Goal: Task Accomplishment & Management: Complete application form

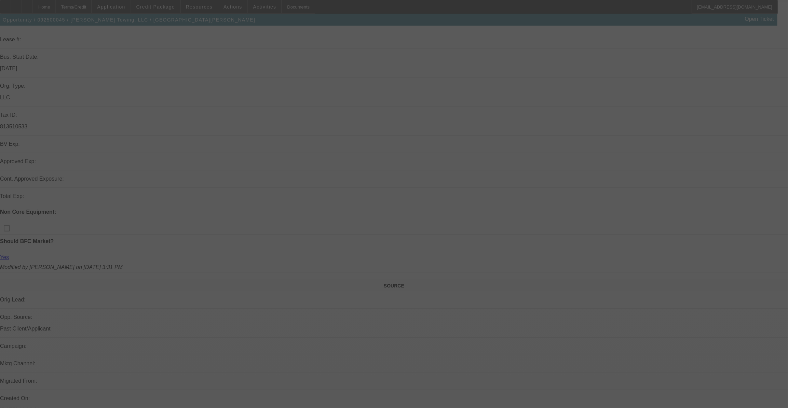
scroll to position [93, 0]
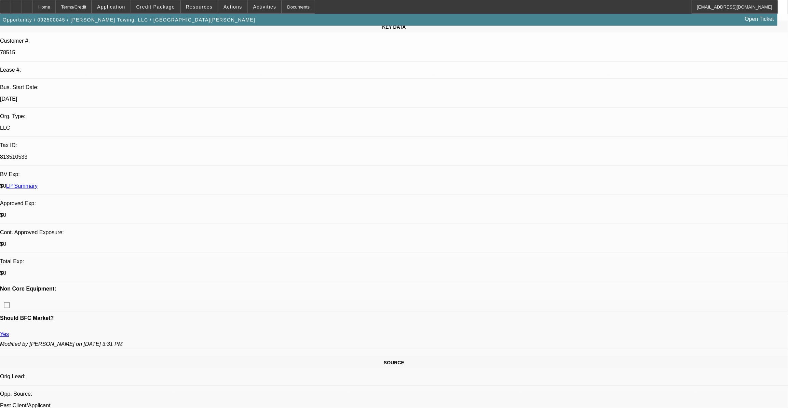
select select "0"
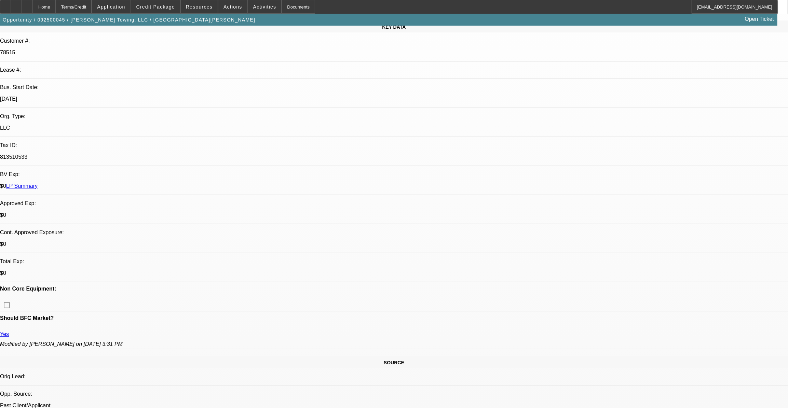
select select "0"
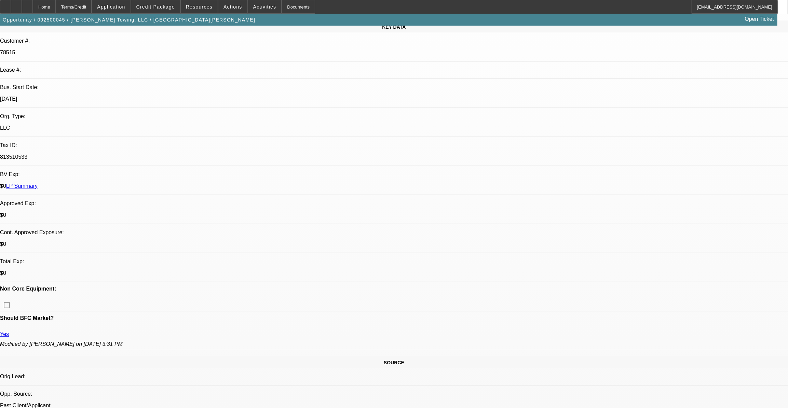
select select "0"
select select "1"
select select "3"
select select "6"
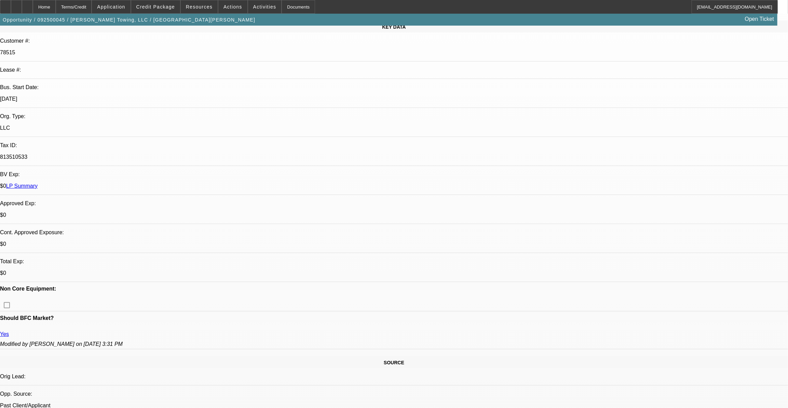
select select "1"
select select "3"
select select "6"
select select "1"
select select "3"
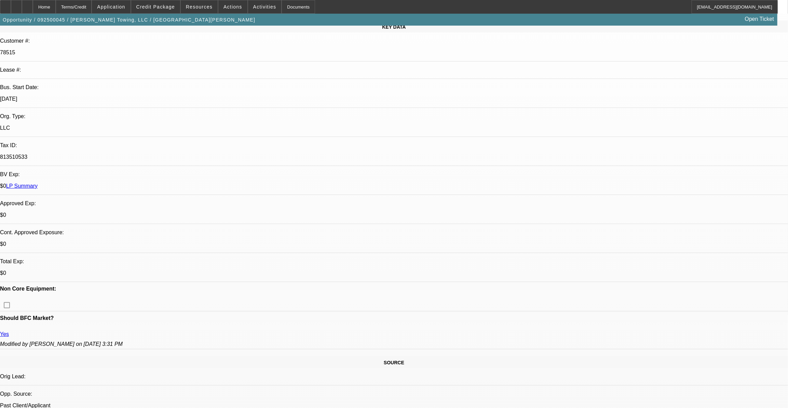
select select "6"
select select "1"
select select "3"
select select "6"
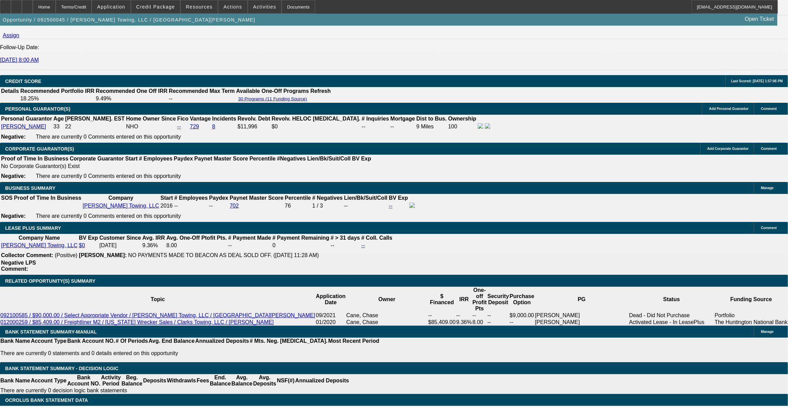
scroll to position [994, 0]
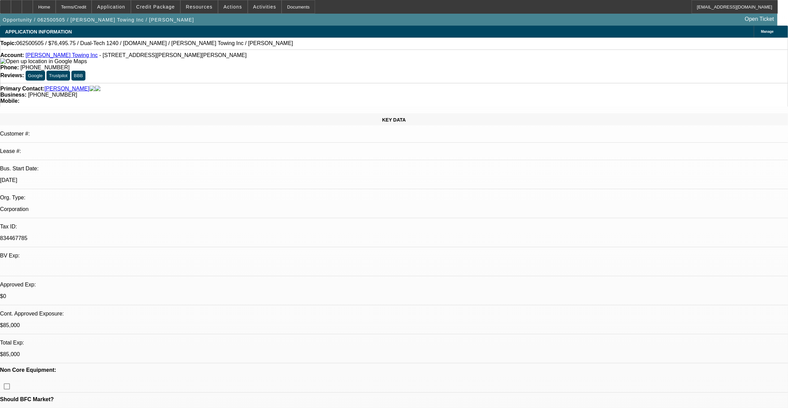
select select "0.15"
select select "2"
select select "0"
select select "0.15"
select select "2"
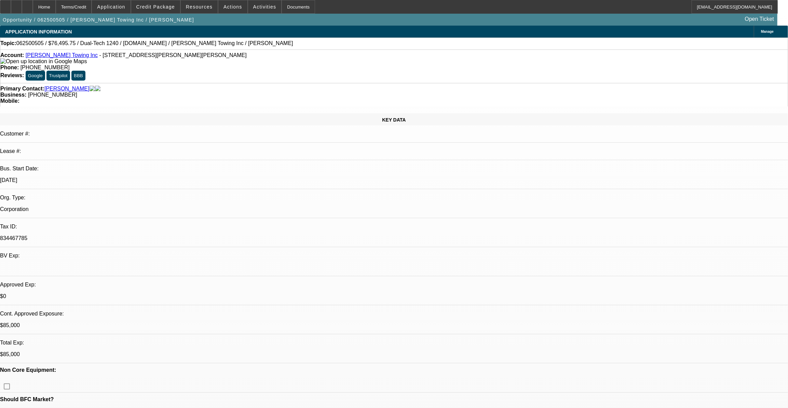
select select "0"
select select "0.15"
select select "2"
select select "0"
select select "0.1"
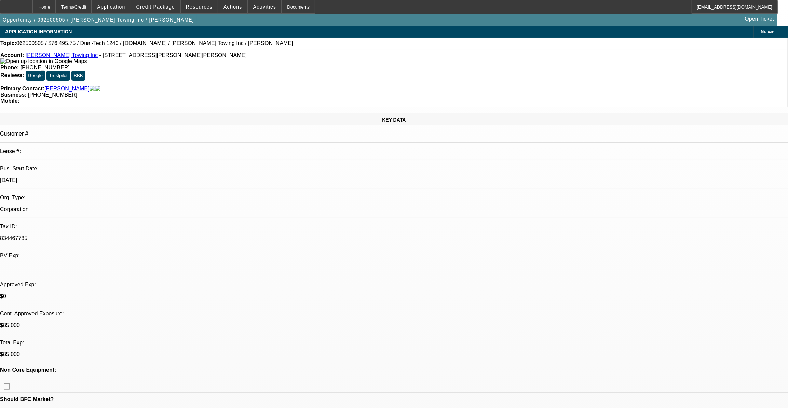
select select "2"
select select "0"
select select "1"
select select "2"
select select "6"
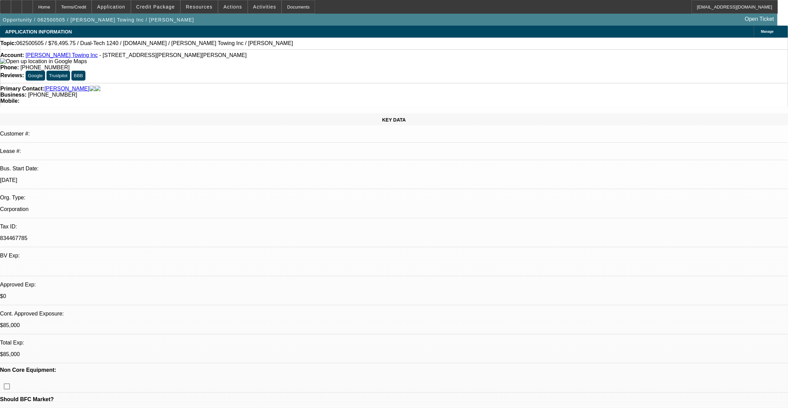
select select "1"
select select "2"
select select "6"
select select "1"
select select "2"
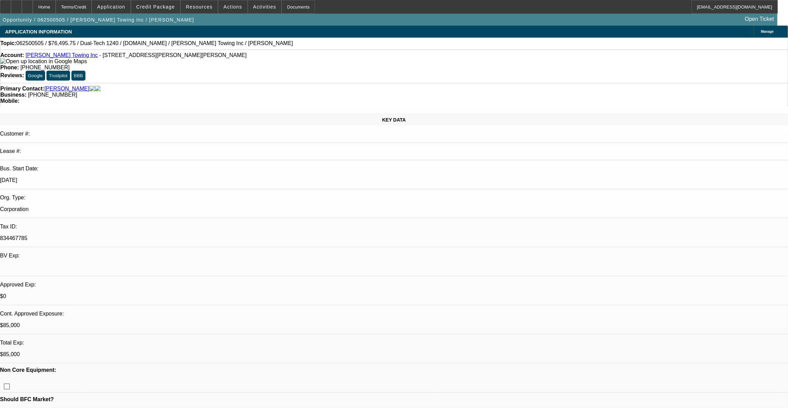
select select "6"
select select "1"
select select "2"
select select "6"
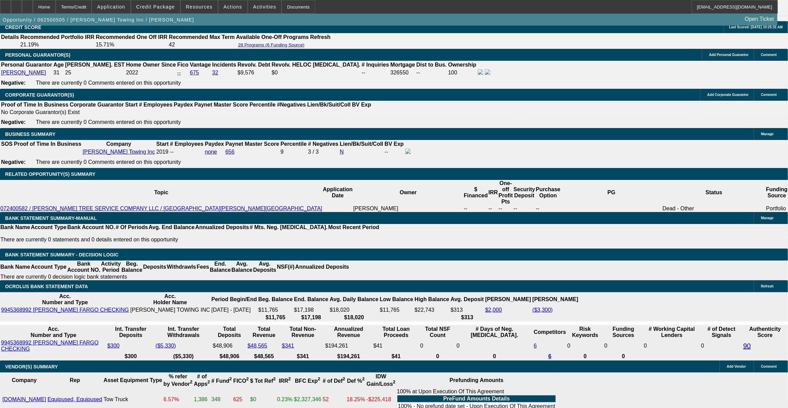
scroll to position [994, 0]
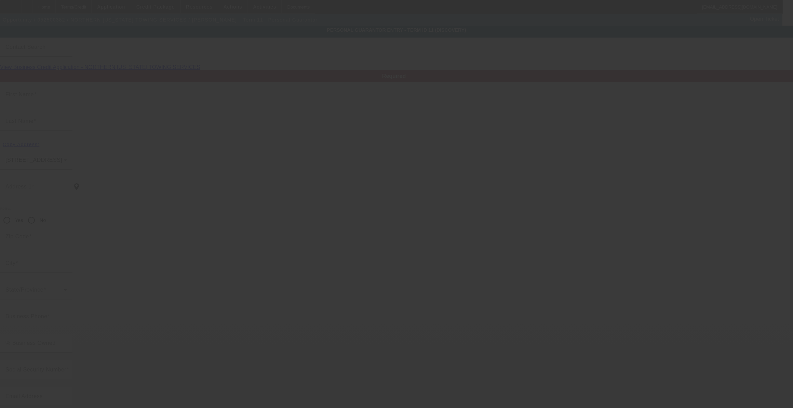
type input "[PERSON_NAME]"
type input "[STREET_ADDRESS]"
radio input "true"
type input "86004"
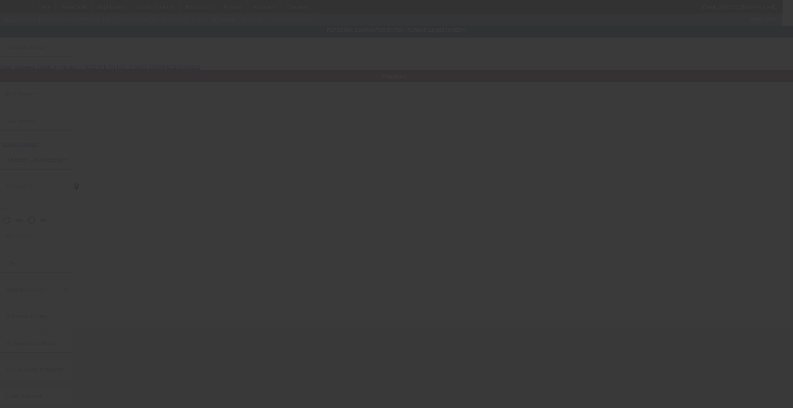
type input "Flagstaff"
type input "[PHONE_NUMBER]"
type input "50"
type input "601-23-0057"
type input "[EMAIL_ADDRESS][DOMAIN_NAME]"
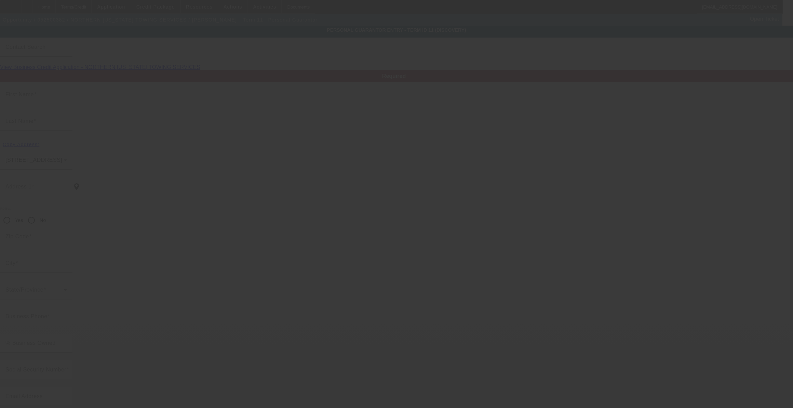
type input "[PERSON_NAME]"
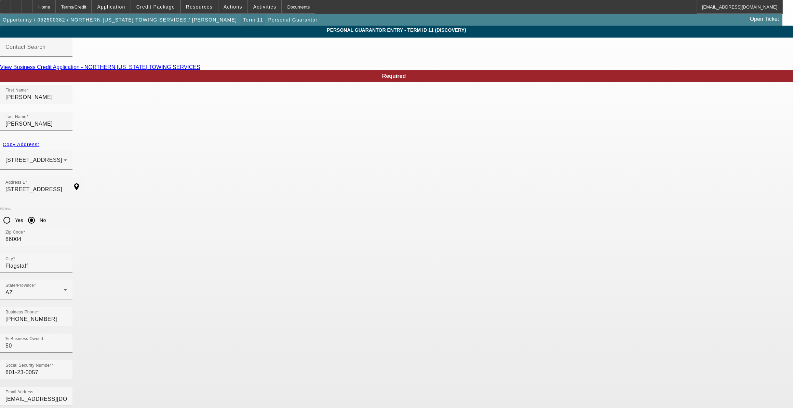
click at [241, 17] on span "button" at bounding box center [253, 20] width 24 height 16
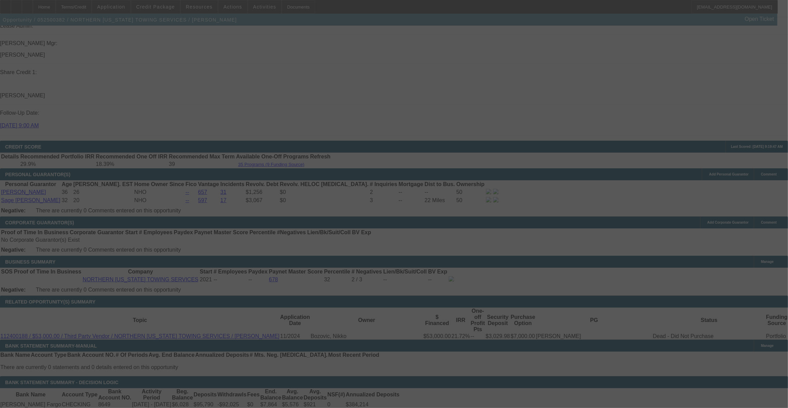
scroll to position [916, 0]
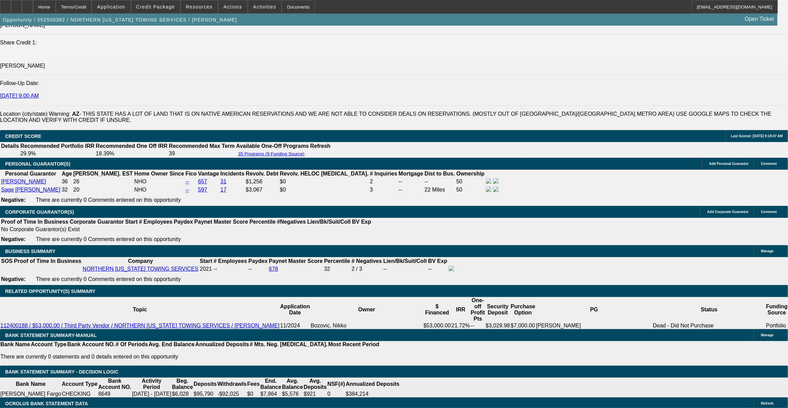
select select "0"
select select "2"
select select "0.1"
select select "0"
select select "2"
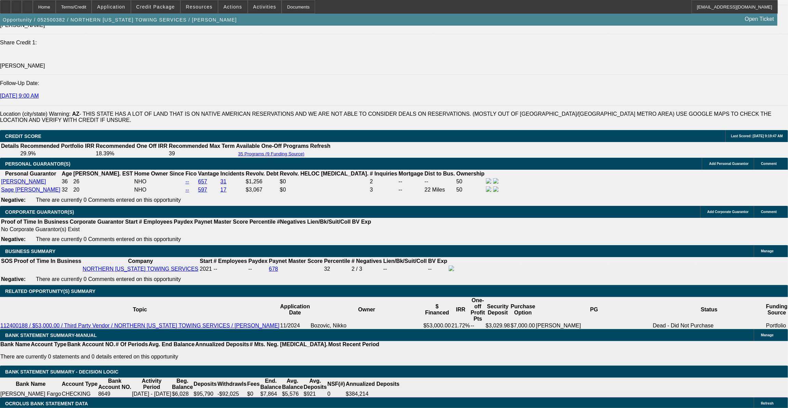
select select "0.1"
select select "0"
select select "2"
select select "0.1"
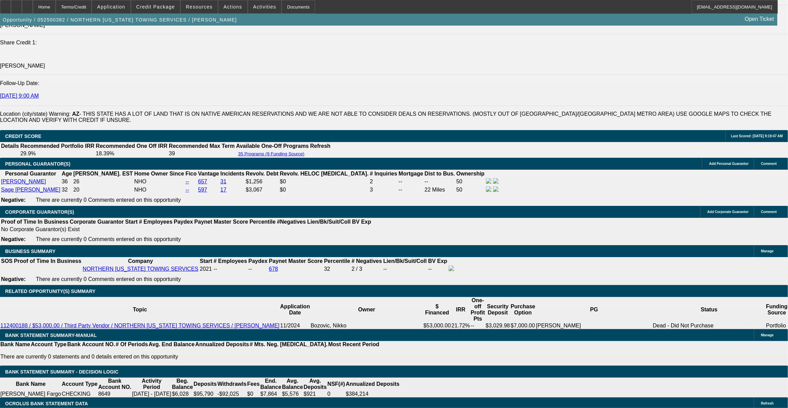
select select "0"
select select "0.1"
select select "1"
select select "2"
select select "4"
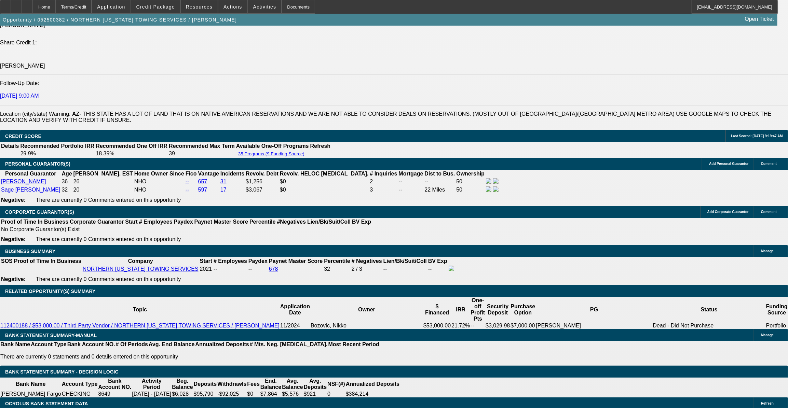
select select "1"
select select "2"
select select "4"
select select "1"
select select "2"
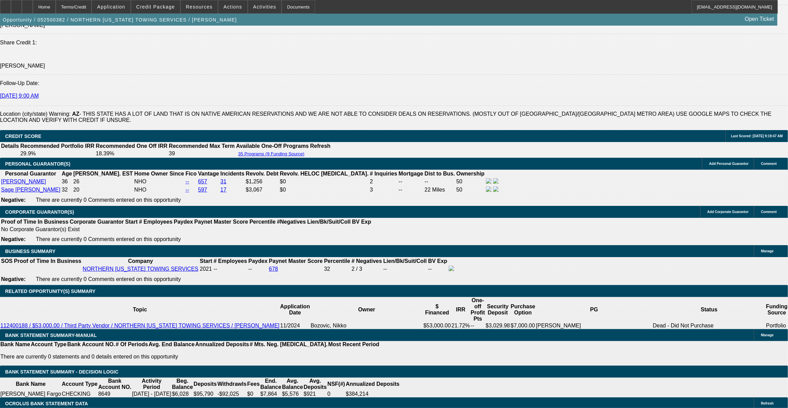
select select "4"
select select "1"
select select "4"
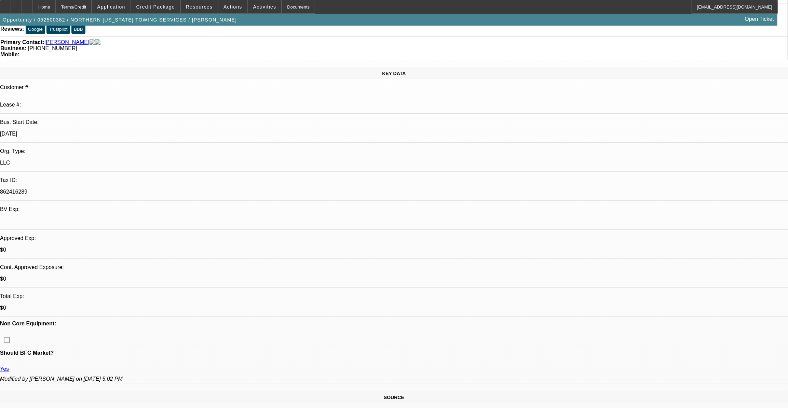
scroll to position [0, 0]
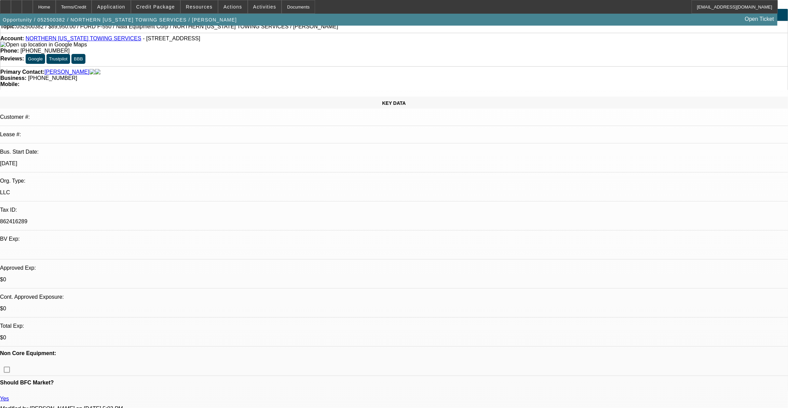
scroll to position [31, 0]
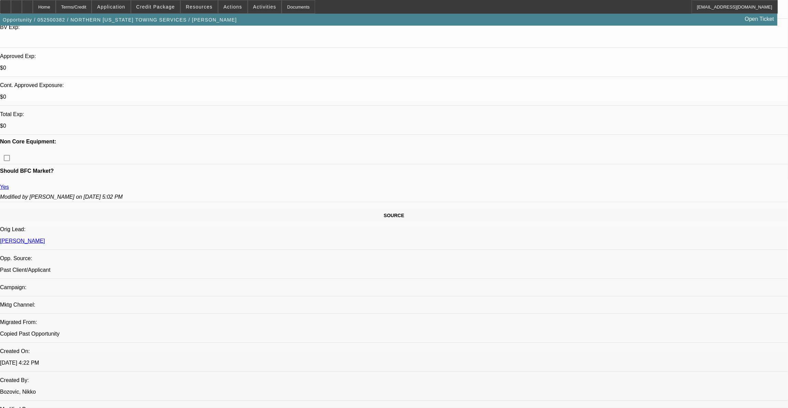
scroll to position [280, 0]
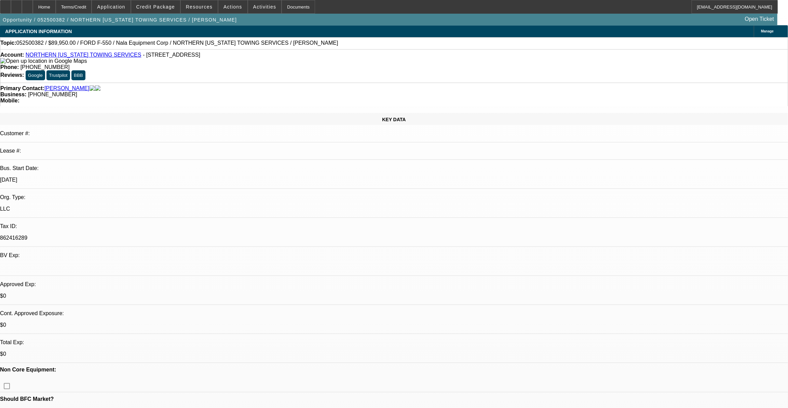
scroll to position [0, 0]
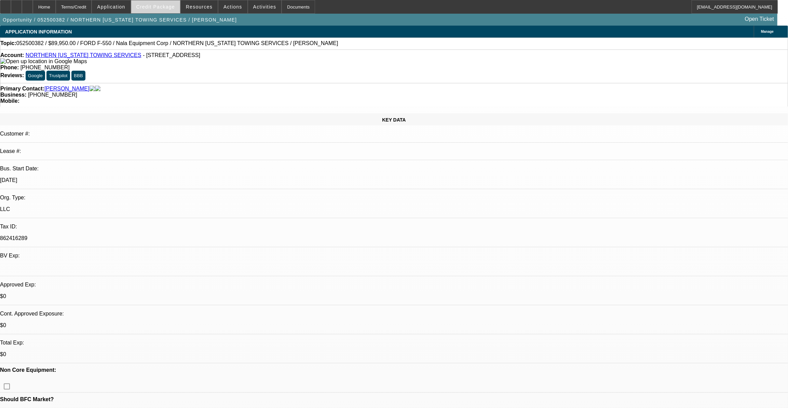
click at [177, 12] on span at bounding box center [155, 7] width 49 height 16
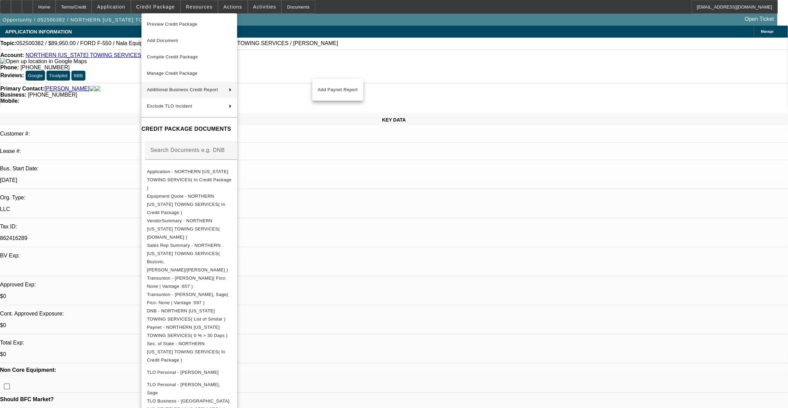
click at [407, 209] on div at bounding box center [394, 204] width 788 height 408
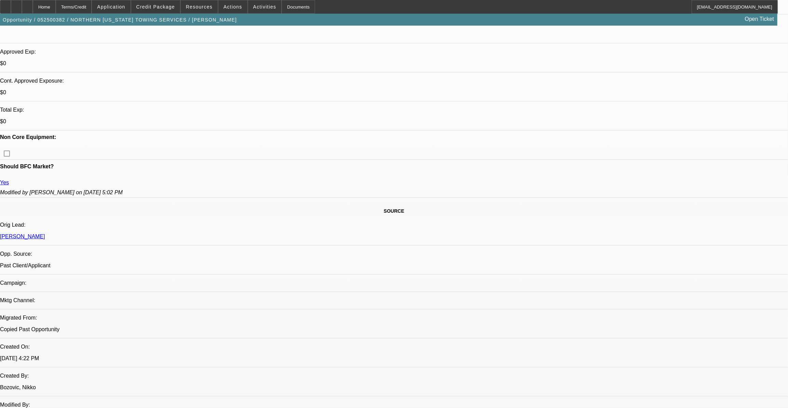
scroll to position [186, 0]
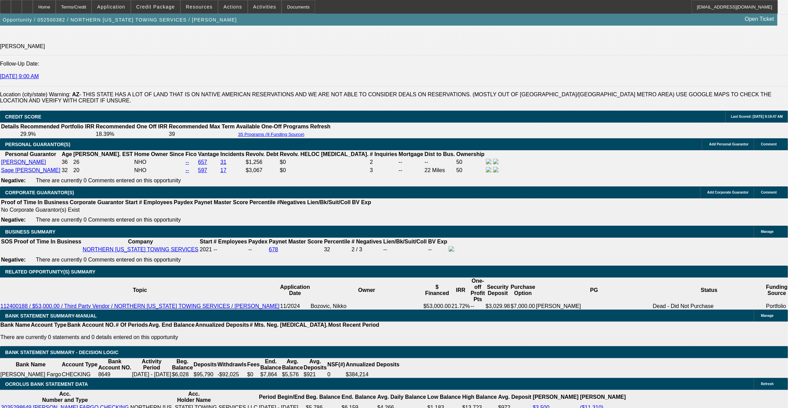
scroll to position [994, 0]
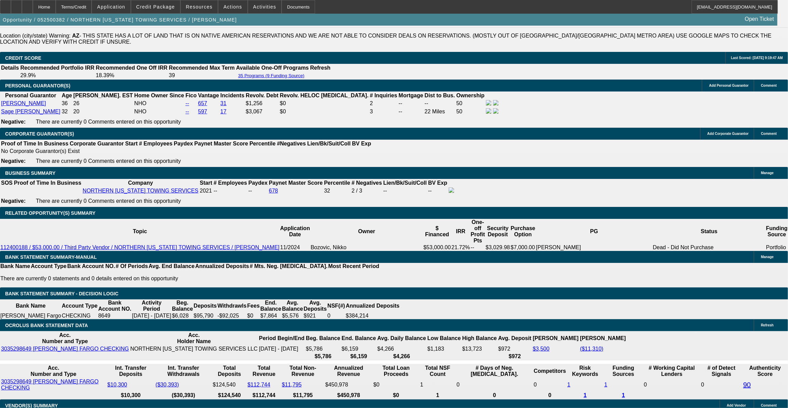
drag, startPoint x: 147, startPoint y: 302, endPoint x: 177, endPoint y: 298, distance: 30.4
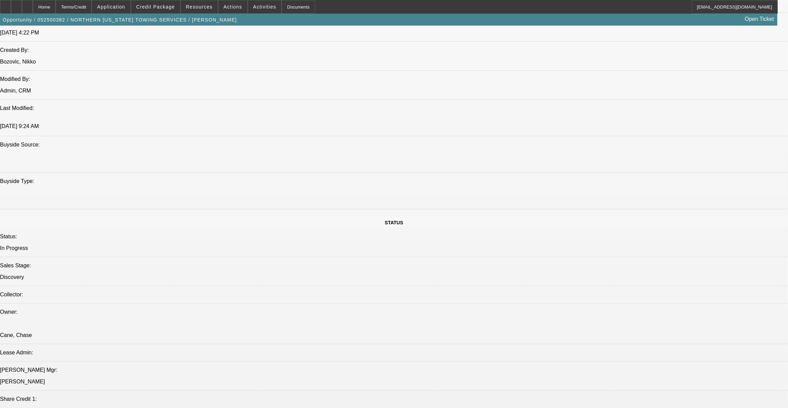
scroll to position [155, 0]
click at [168, 6] on span "Credit Package" at bounding box center [155, 6] width 39 height 5
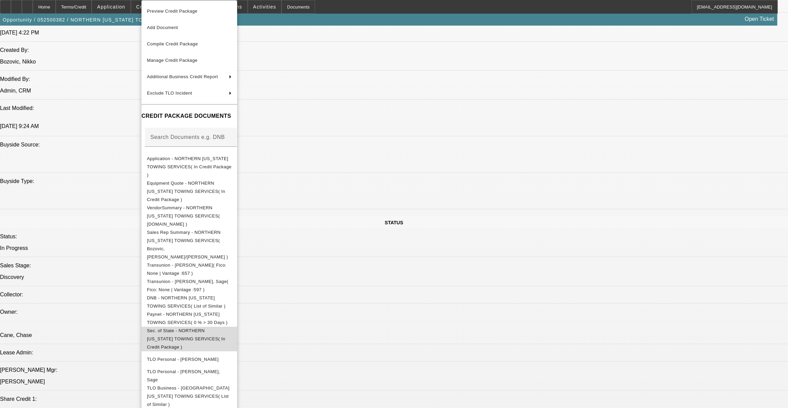
click at [218, 328] on span "Sec. of State - NORTHERN [US_STATE] TOWING SERVICES( In Credit Package )" at bounding box center [186, 339] width 78 height 22
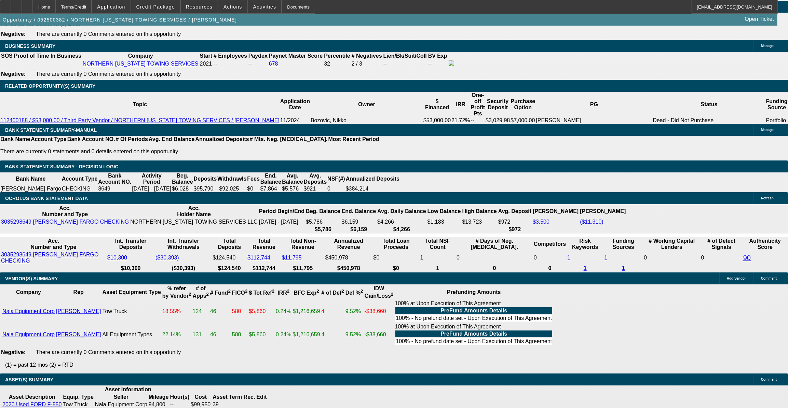
scroll to position [1181, 0]
